Goal: Transaction & Acquisition: Obtain resource

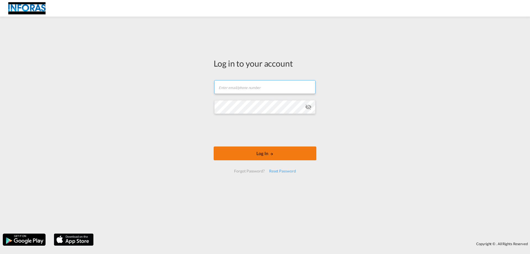
type input "[PERSON_NAME][EMAIL_ADDRESS][PERSON_NAME][DOMAIN_NAME]"
click at [255, 155] on button "Log In" at bounding box center [265, 153] width 103 height 14
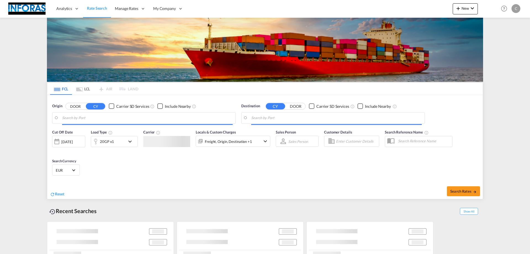
type input "[GEOGRAPHIC_DATA], [GEOGRAPHIC_DATA]"
type input "[GEOGRAPHIC_DATA], ZADUR"
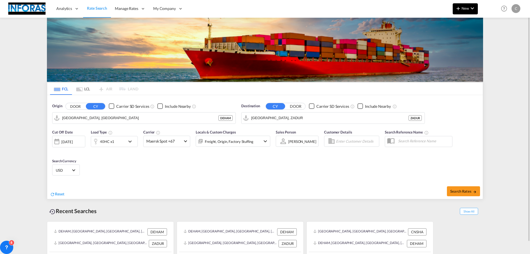
click at [464, 10] on span "New" at bounding box center [465, 8] width 21 height 4
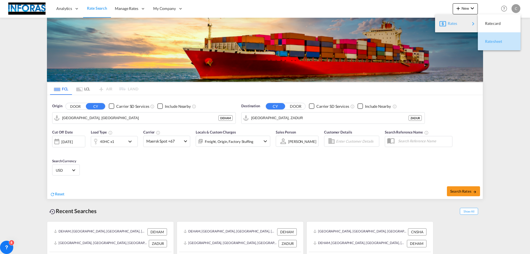
click at [491, 42] on span "Ratesheet" at bounding box center [488, 41] width 6 height 11
